Goal: Check status: Check status

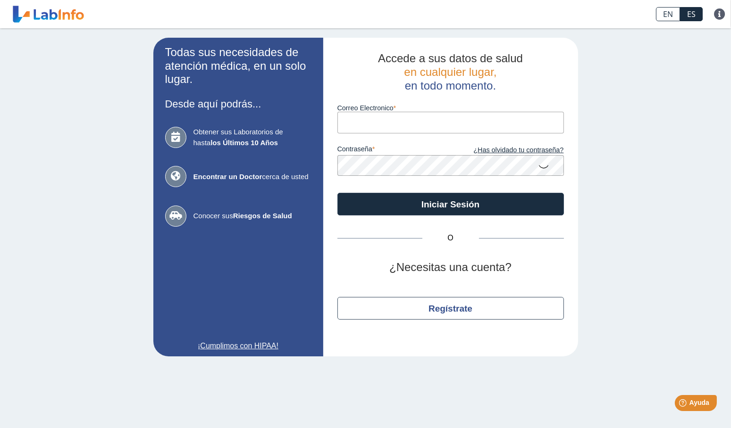
click at [424, 120] on input "Correo Electronico" at bounding box center [450, 122] width 227 height 21
type input "vegalmm2004@yahoo.com"
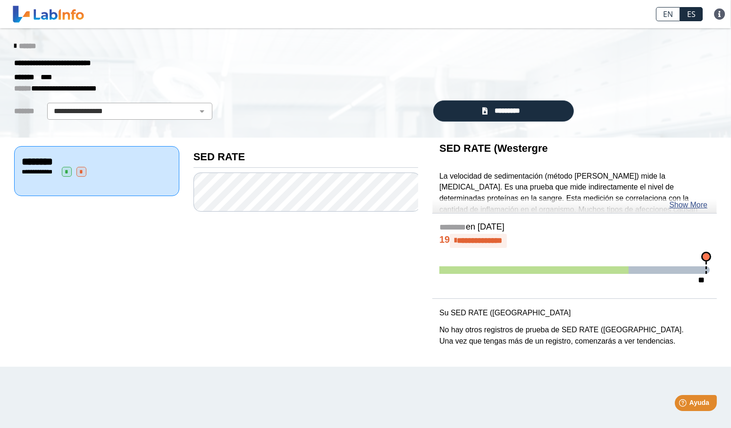
click at [674, 239] on div "**********" at bounding box center [365, 246] width 717 height 216
click at [466, 199] on div "SED RATE (Westergre La velocidad de sedimentación (método [PERSON_NAME]) mide l…" at bounding box center [574, 176] width 285 height 76
